Goal: Transaction & Acquisition: Purchase product/service

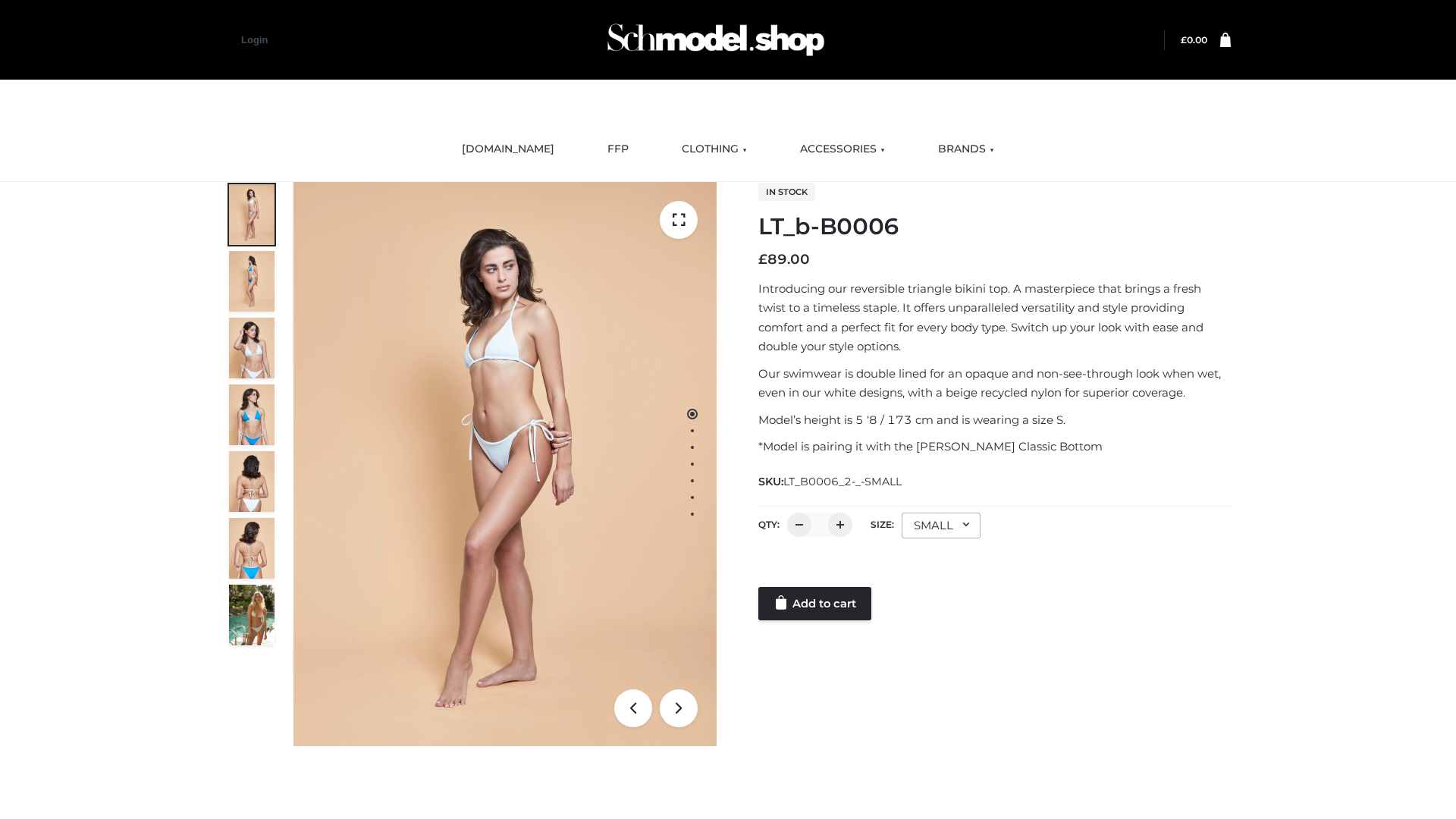
click at [815, 603] on link "Add to cart" at bounding box center [815, 603] width 113 height 33
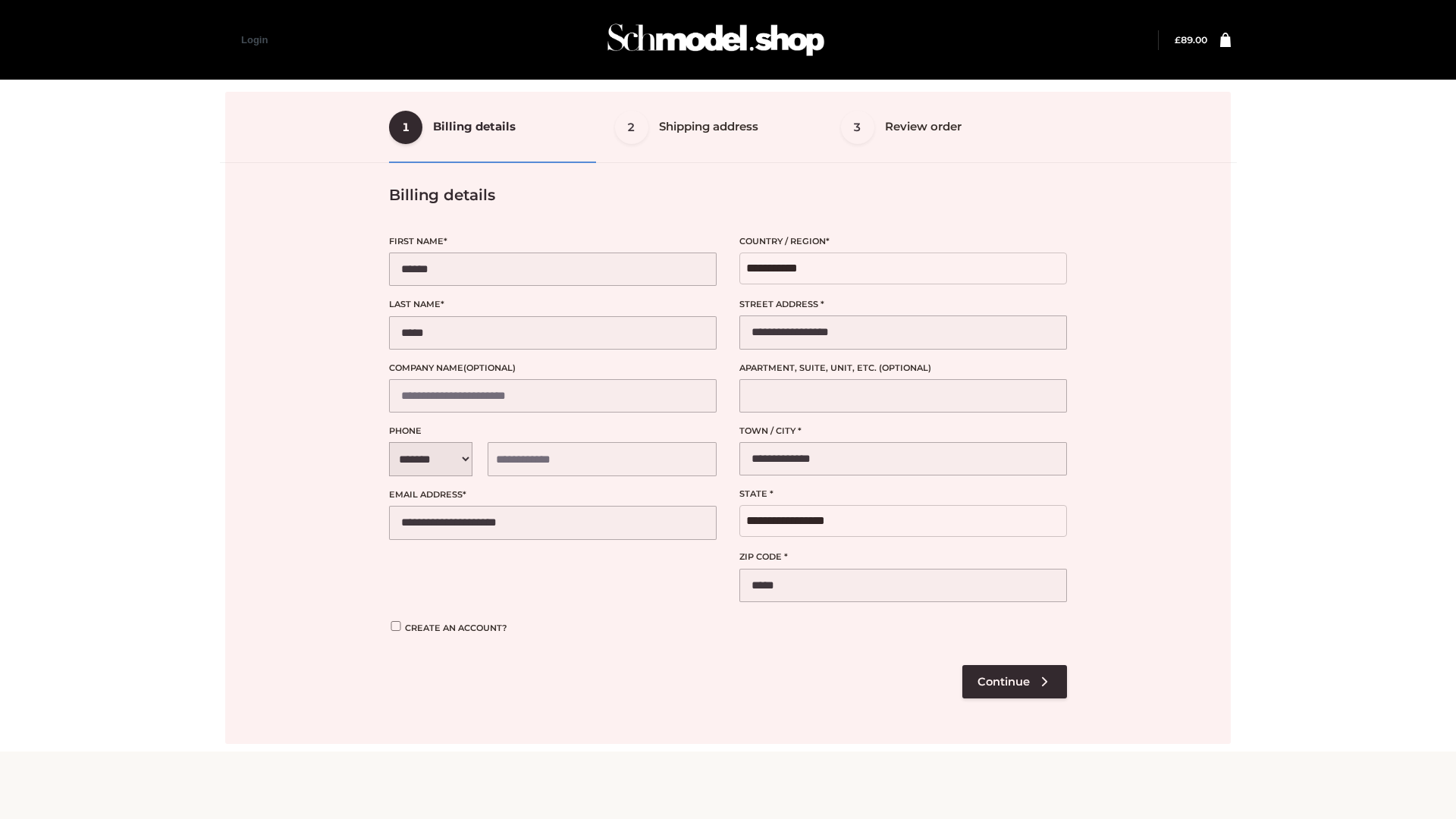
select select "**"
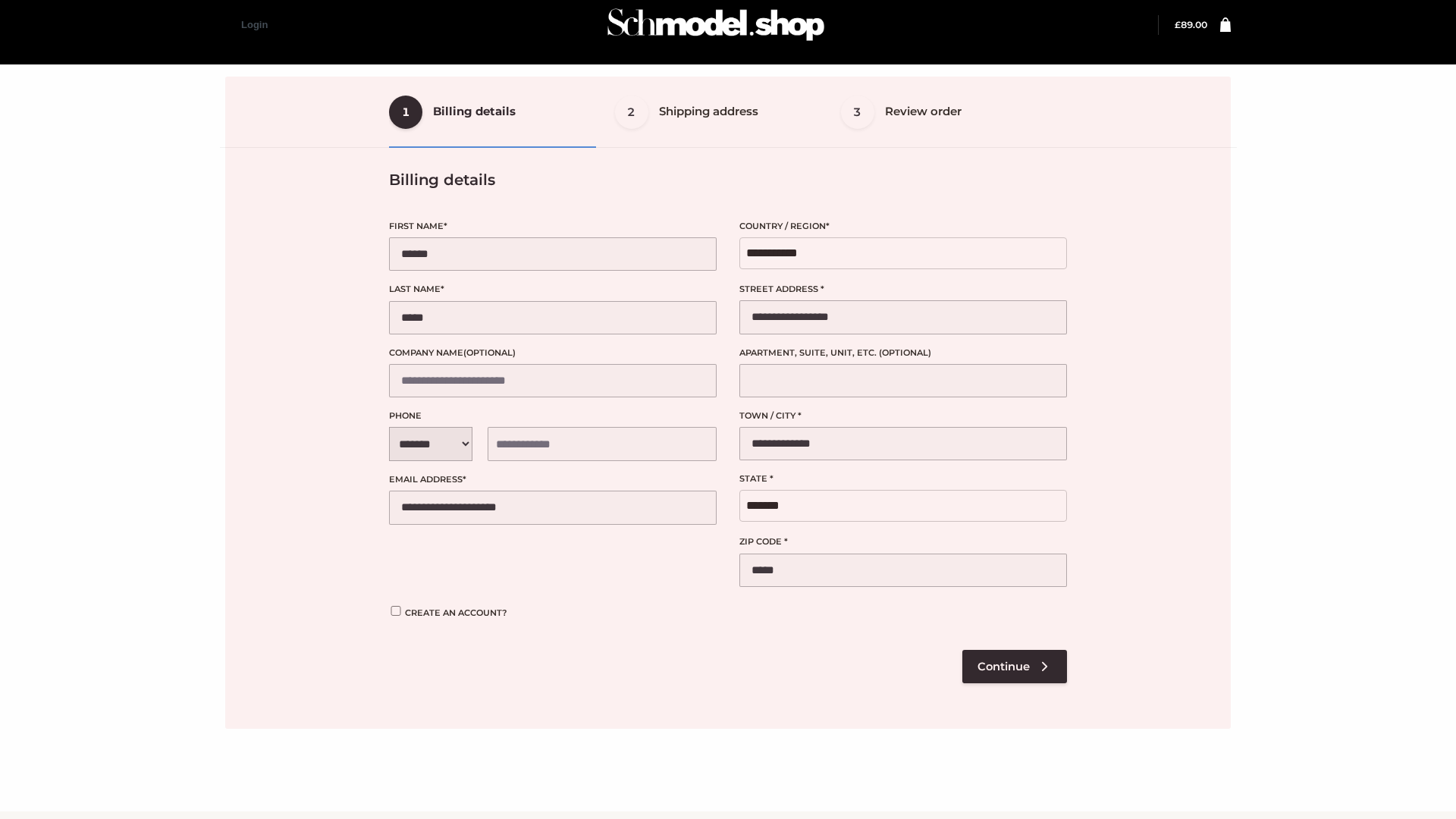
scroll to position [16, 0]
